Goal: Use online tool/utility

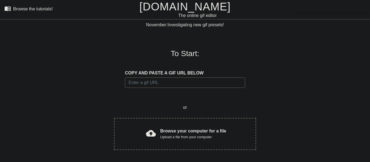
click at [167, 142] on div "cloud_upload Browse your computer for a file Upload a file from your computer C…" at bounding box center [185, 134] width 142 height 32
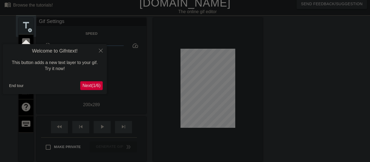
scroll to position [13, 0]
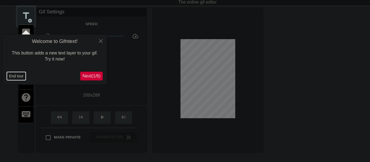
click at [10, 75] on button "End tour" at bounding box center [16, 76] width 19 height 8
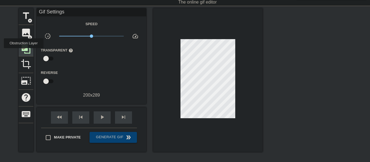
click at [24, 52] on icon at bounding box center [26, 49] width 10 height 10
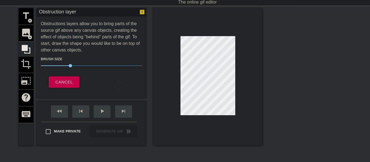
click at [27, 67] on div "title add_circle image add_circle crop photo_size_select_large help keyboard" at bounding box center [26, 77] width 15 height 138
click at [60, 84] on span "Cancel" at bounding box center [63, 82] width 17 height 7
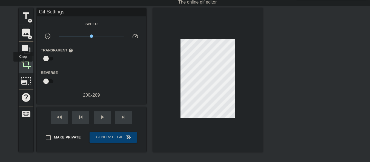
click at [23, 66] on span "crop" at bounding box center [26, 64] width 10 height 10
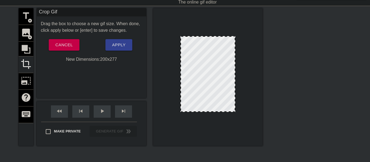
drag, startPoint x: 214, startPoint y: 115, endPoint x: 213, endPoint y: 112, distance: 3.3
click at [213, 112] on div at bounding box center [208, 111] width 54 height 3
click at [117, 47] on span "Apply" at bounding box center [118, 44] width 13 height 7
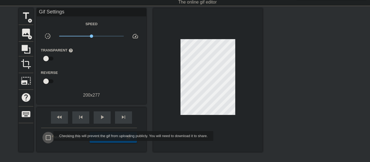
click at [50, 136] on input "Make Private" at bounding box center [48, 138] width 12 height 12
checkbox input "true"
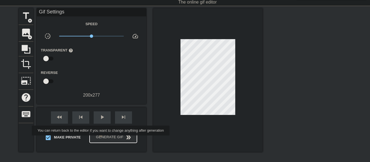
click at [102, 140] on span "Generate Gif double_arrow" at bounding box center [113, 137] width 43 height 7
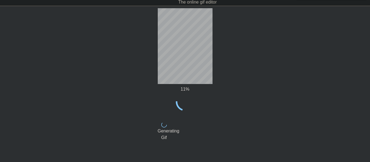
scroll to position [0, 0]
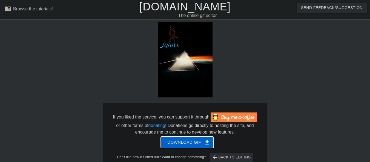
click at [173, 145] on span "Download gif get_app" at bounding box center [188, 142] width 40 height 7
